Goal: Task Accomplishment & Management: Complete application form

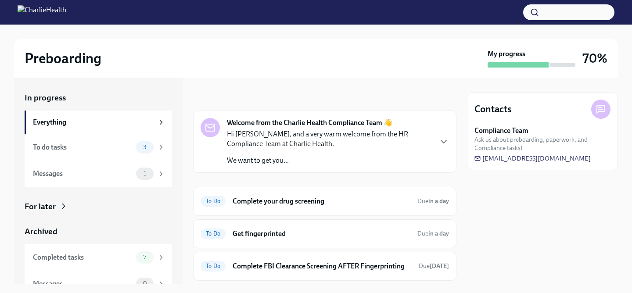
scroll to position [18, 0]
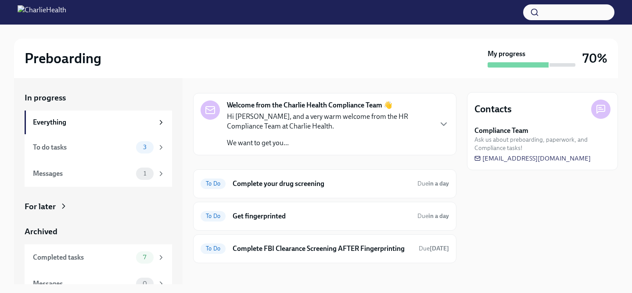
click at [337, 187] on h6 "Complete your drug screening" at bounding box center [322, 184] width 178 height 10
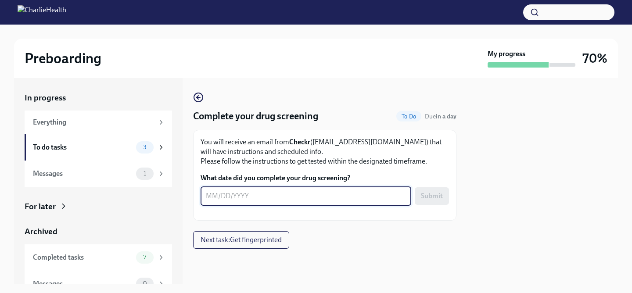
click at [314, 191] on textarea "What date did you complete your drug screening?" at bounding box center [306, 196] width 200 height 11
type textarea "[DATE]"
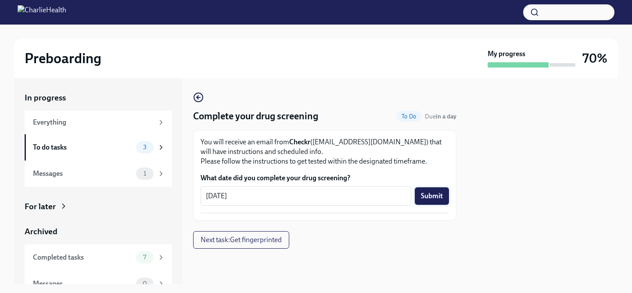
click at [434, 199] on span "Submit" at bounding box center [432, 196] width 22 height 9
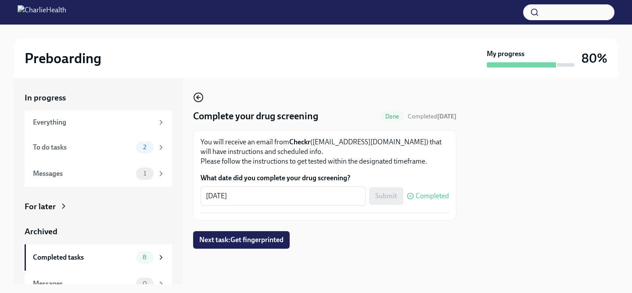
click at [201, 94] on icon "button" at bounding box center [198, 97] width 11 height 11
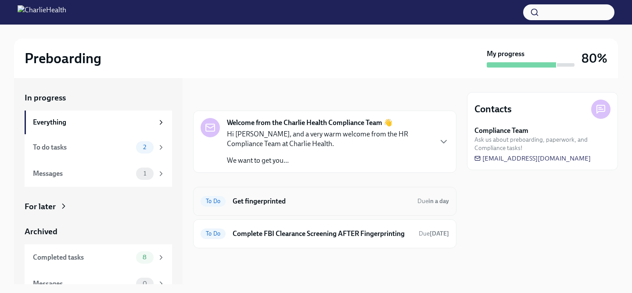
click at [285, 203] on h6 "Get fingerprinted" at bounding box center [322, 202] width 178 height 10
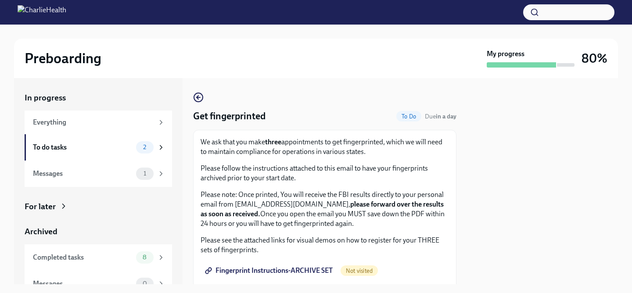
click at [285, 203] on p "Please note: Once printed, You will receive the FBI results directly to your pe…" at bounding box center [325, 209] width 248 height 39
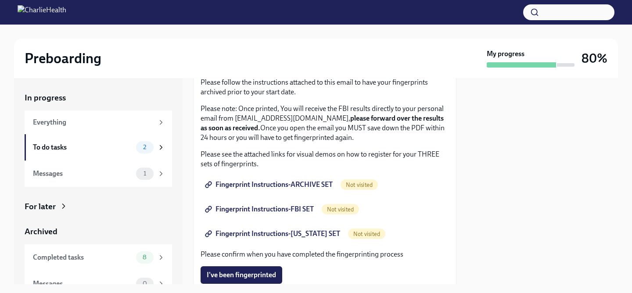
scroll to position [88, 0]
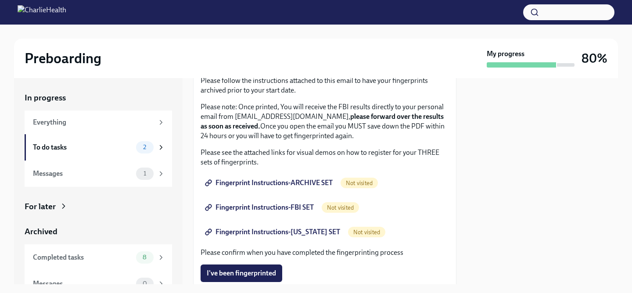
click at [248, 180] on span "Fingerprint Instructions-ARCHIVE SET" at bounding box center [270, 183] width 126 height 9
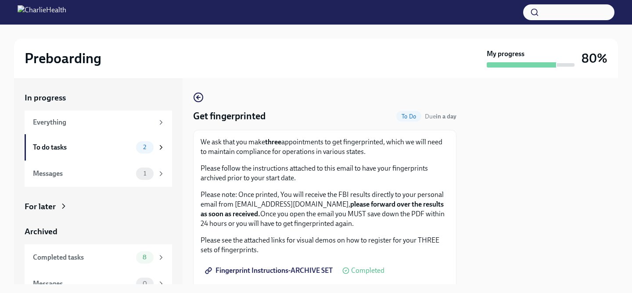
click at [307, 196] on p "Please note: Once printed, You will receive the FBI results directly to your pe…" at bounding box center [325, 209] width 248 height 39
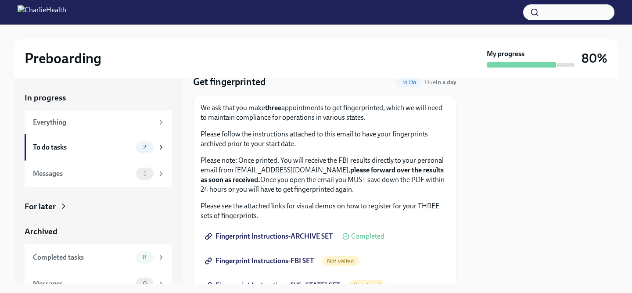
scroll to position [35, 0]
click at [282, 170] on p "Please note: Once printed, You will receive the FBI results directly to your pe…" at bounding box center [325, 174] width 248 height 39
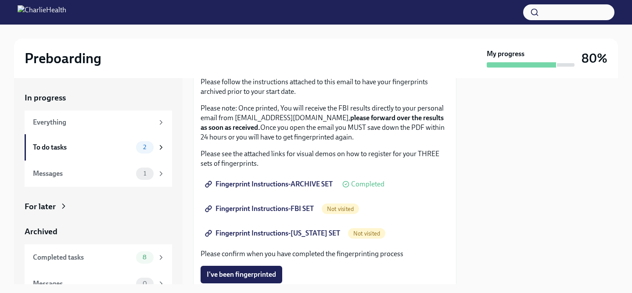
scroll to position [88, 0]
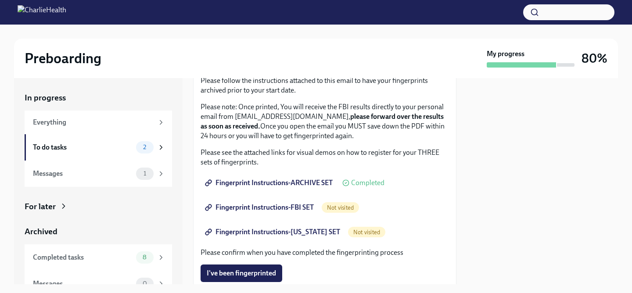
click at [267, 209] on span "Fingerprint Instructions-FBI SET" at bounding box center [260, 207] width 107 height 9
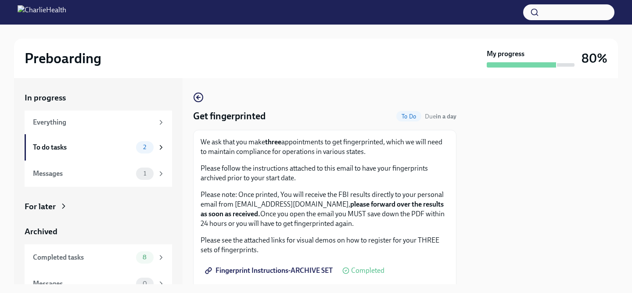
click at [248, 147] on p "We ask that you make three appointments to get fingerprinted, which we will nee…" at bounding box center [325, 146] width 248 height 19
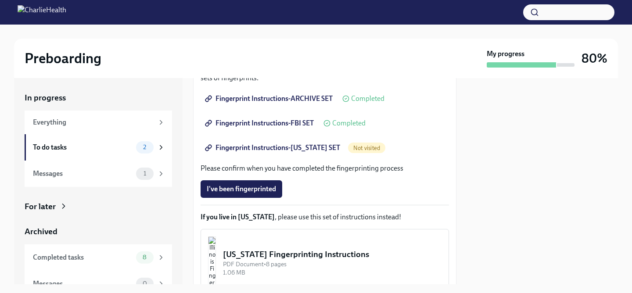
scroll to position [176, 0]
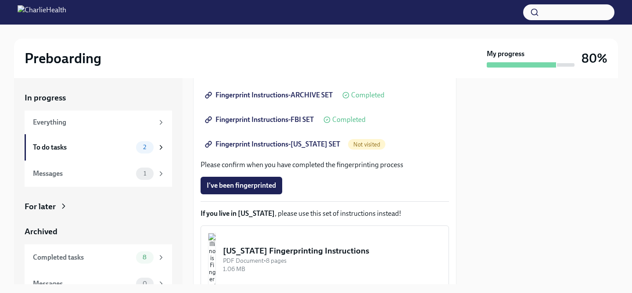
click at [251, 144] on span "Fingerprint Instructions-[US_STATE] SET" at bounding box center [273, 144] width 133 height 9
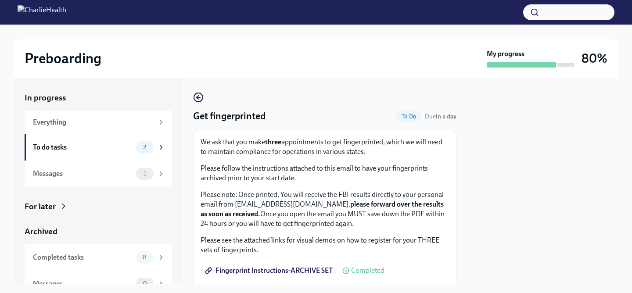
click at [275, 142] on strong "three" at bounding box center [273, 142] width 16 height 8
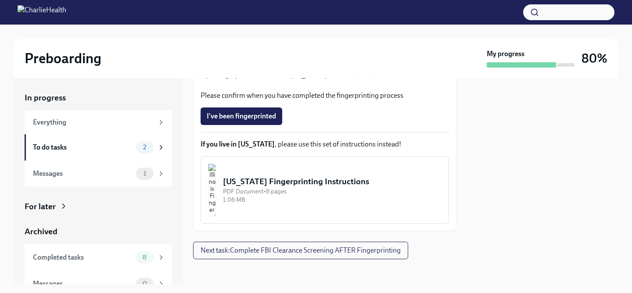
scroll to position [248, 0]
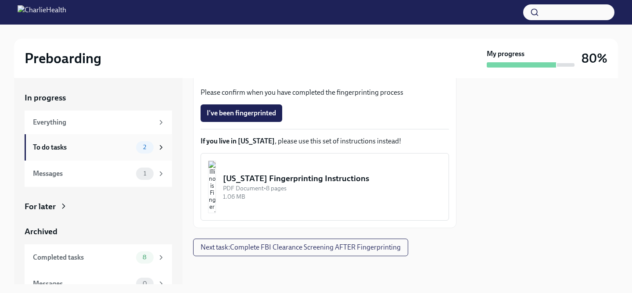
click at [136, 149] on div "To do tasks 2" at bounding box center [99, 147] width 132 height 12
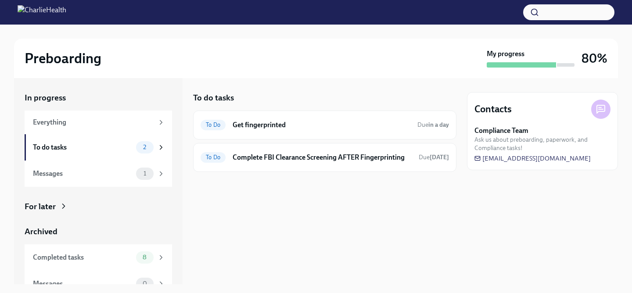
click at [354, 64] on div "Preboarding" at bounding box center [254, 59] width 459 height 18
